Goal: Check status: Check status

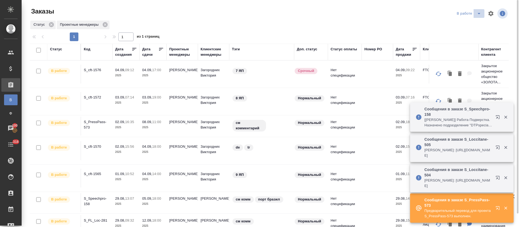
click at [480, 13] on icon "split button" at bounding box center [478, 13] width 6 height 6
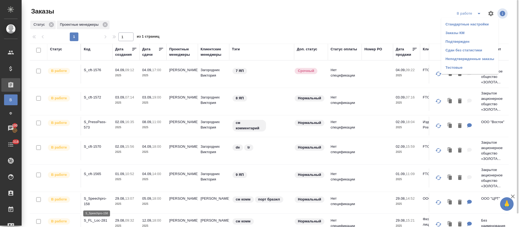
click at [89, 198] on p "S_Speechpro-158" at bounding box center [97, 201] width 26 height 11
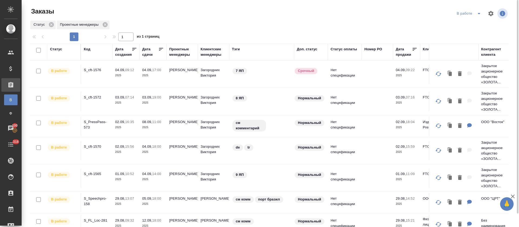
click at [479, 15] on icon "split button" at bounding box center [478, 13] width 6 height 6
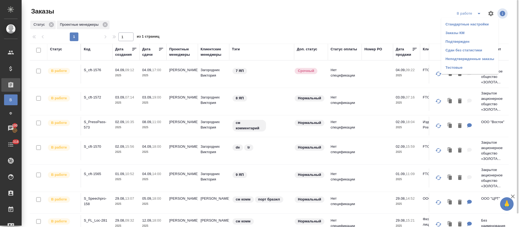
click at [469, 40] on li "Подтвержден" at bounding box center [469, 41] width 57 height 9
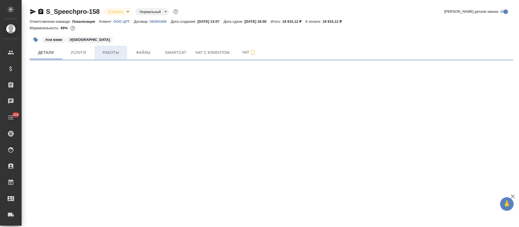
click at [115, 52] on span "Работы" at bounding box center [111, 52] width 26 height 7
select select "RU"
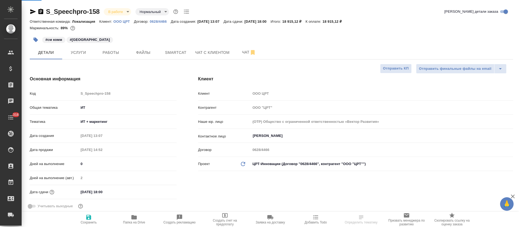
type textarea "x"
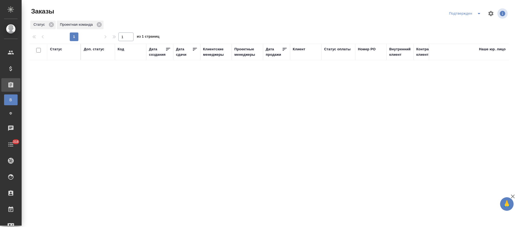
click at [316, 16] on div at bounding box center [271, 13] width 161 height 13
drag, startPoint x: 334, startPoint y: 20, endPoint x: 337, endPoint y: 13, distance: 7.9
click at [334, 19] on div "Заказы Подтвержден Статус Проектная команда 1 1 из 1 страниц Статус Доп. статус…" at bounding box center [271, 120] width 489 height 241
click at [278, 137] on div "Статус Доп. статус Код Дата создания Дата сдачи Клиентские менеджеры Проектные …" at bounding box center [269, 140] width 479 height 194
click at [303, 18] on div at bounding box center [271, 13] width 161 height 13
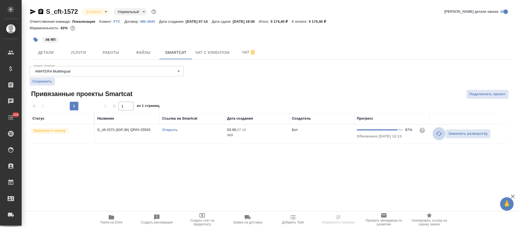
click at [437, 133] on icon "button" at bounding box center [439, 133] width 6 height 4
click at [439, 134] on icon "button" at bounding box center [438, 133] width 6 height 6
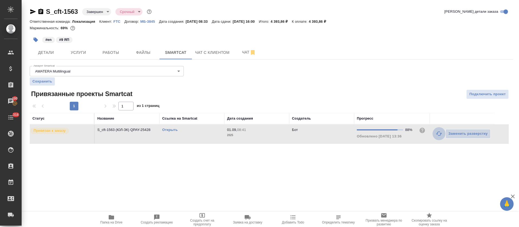
click at [439, 130] on icon "button" at bounding box center [438, 133] width 6 height 6
